Goal: Navigation & Orientation: Find specific page/section

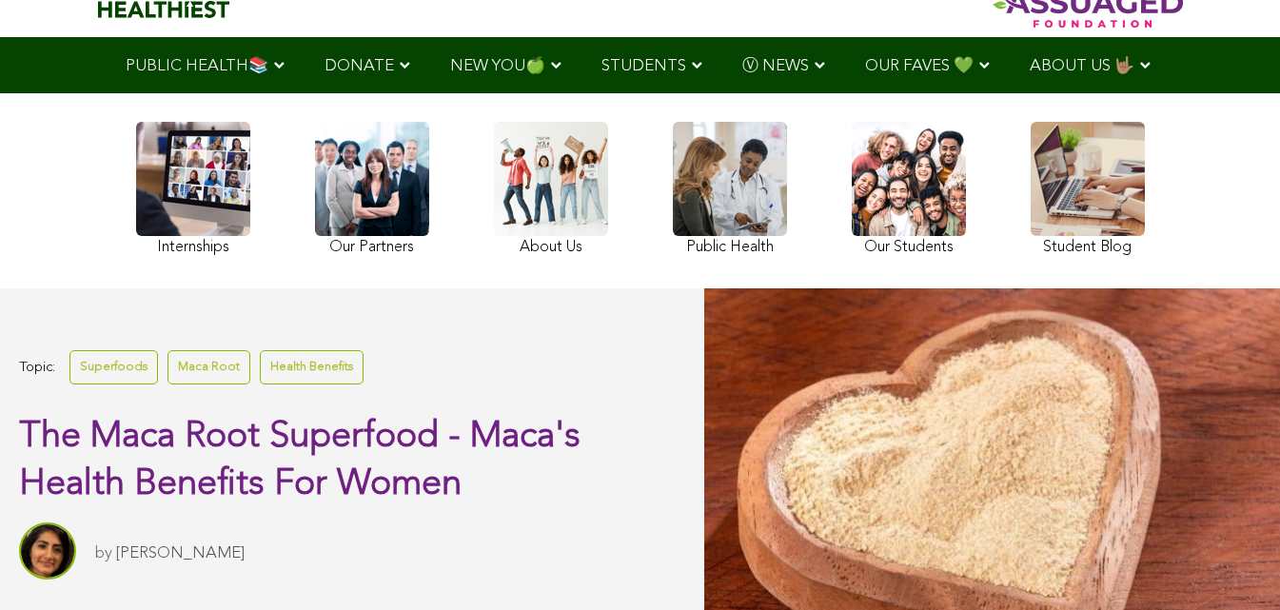
scroll to position [289, 0]
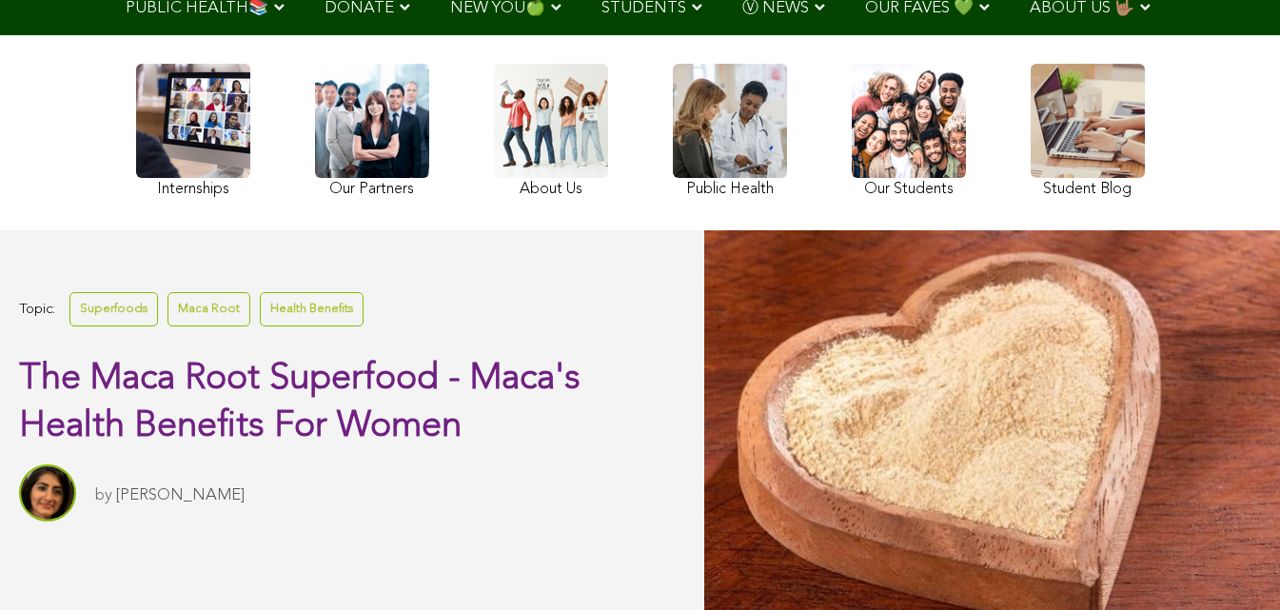
click at [845, 30] on link "OUR FAVES 💚" at bounding box center [927, 7] width 165 height 56
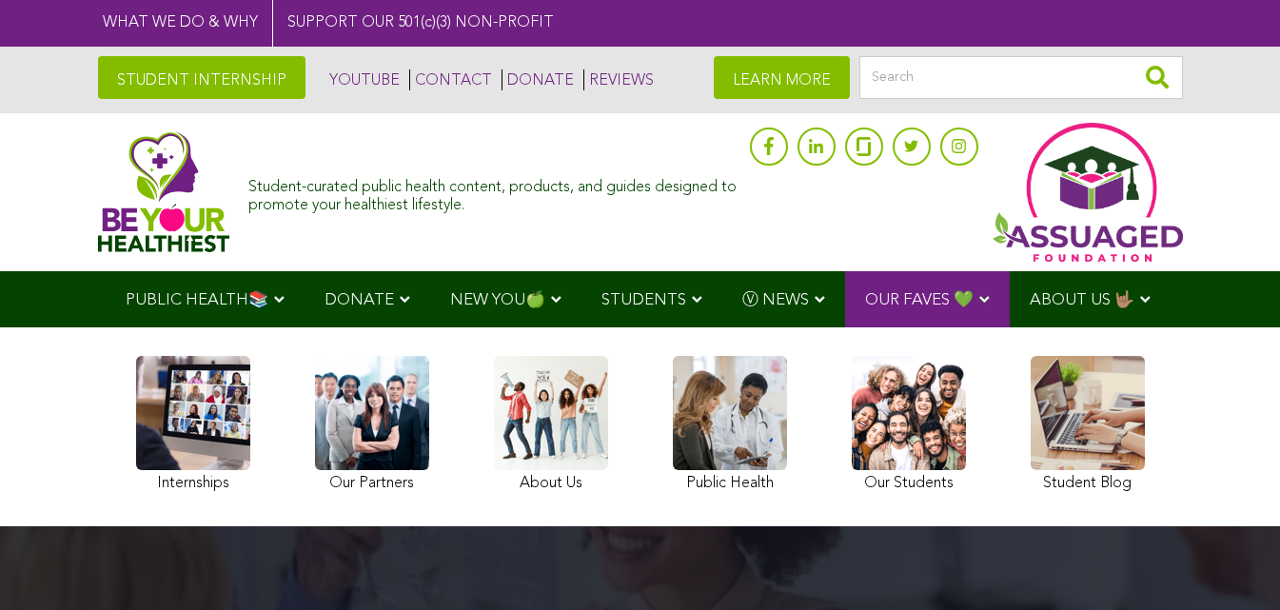
click at [98, 195] on img at bounding box center [164, 191] width 132 height 121
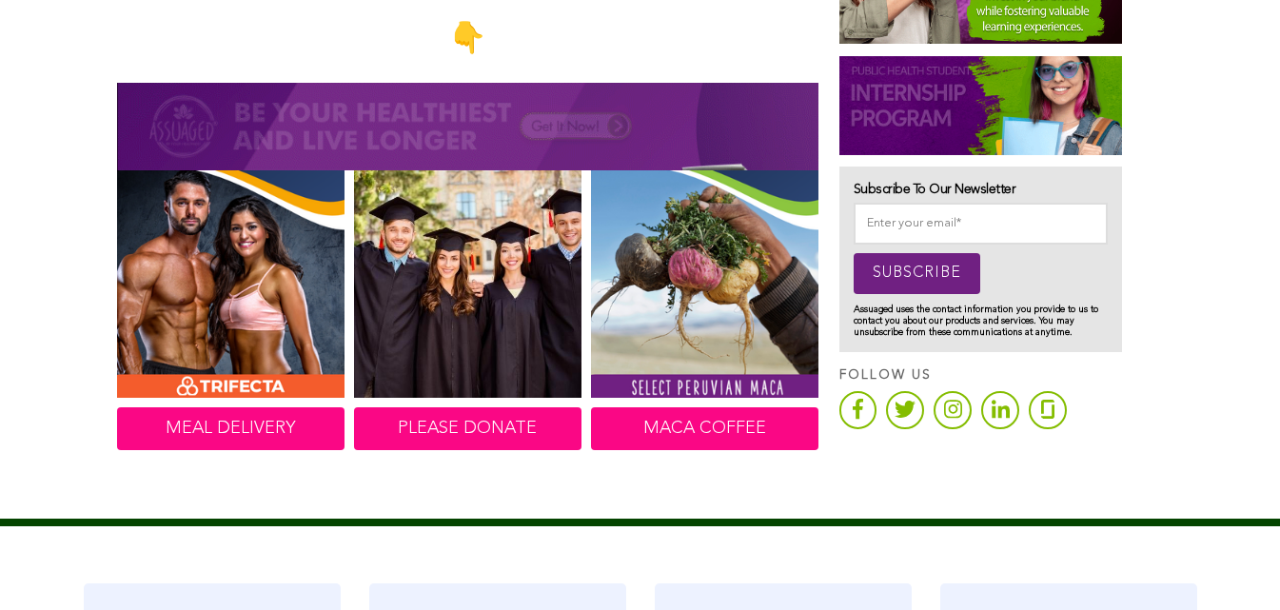
scroll to position [1226, 0]
